Goal: Transaction & Acquisition: Subscribe to service/newsletter

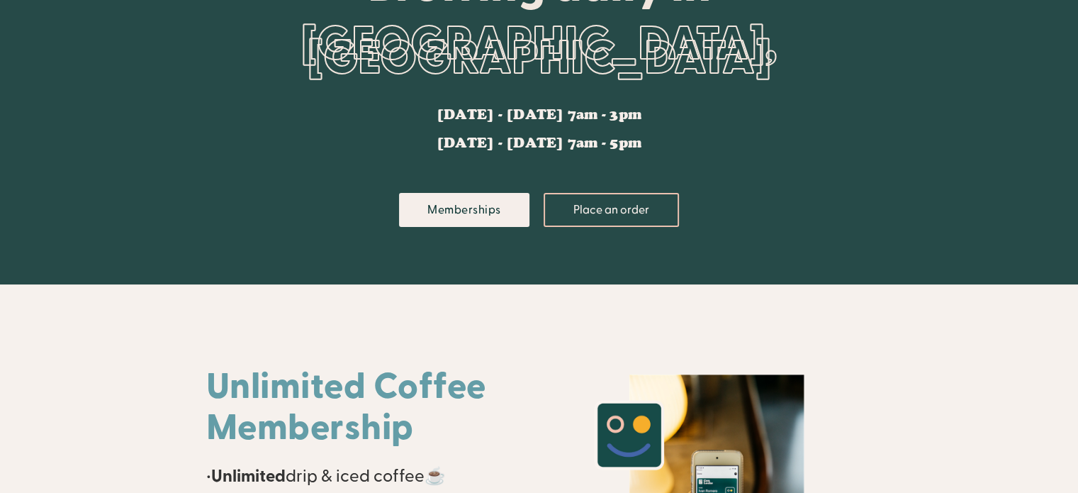
scroll to position [4, 0]
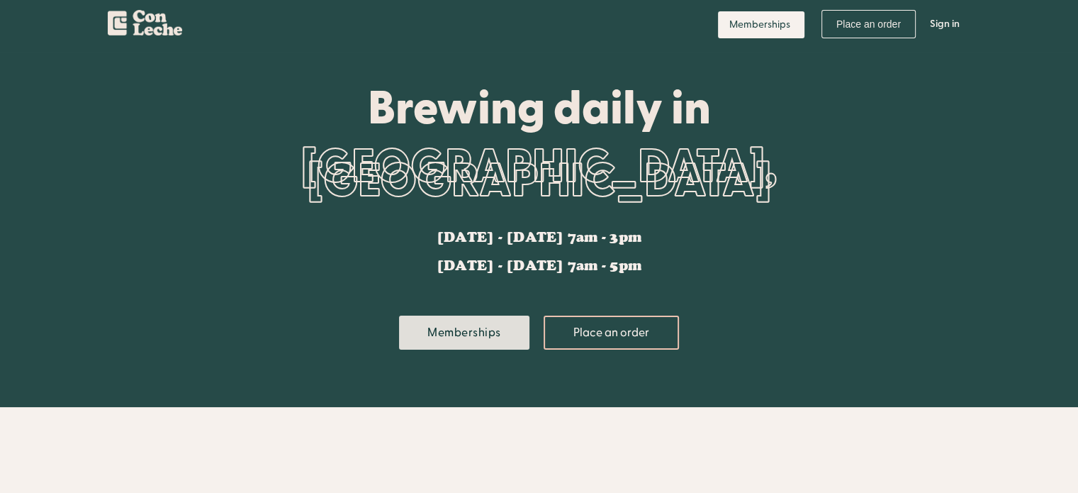
click at [451, 327] on link "Memberships" at bounding box center [464, 332] width 130 height 34
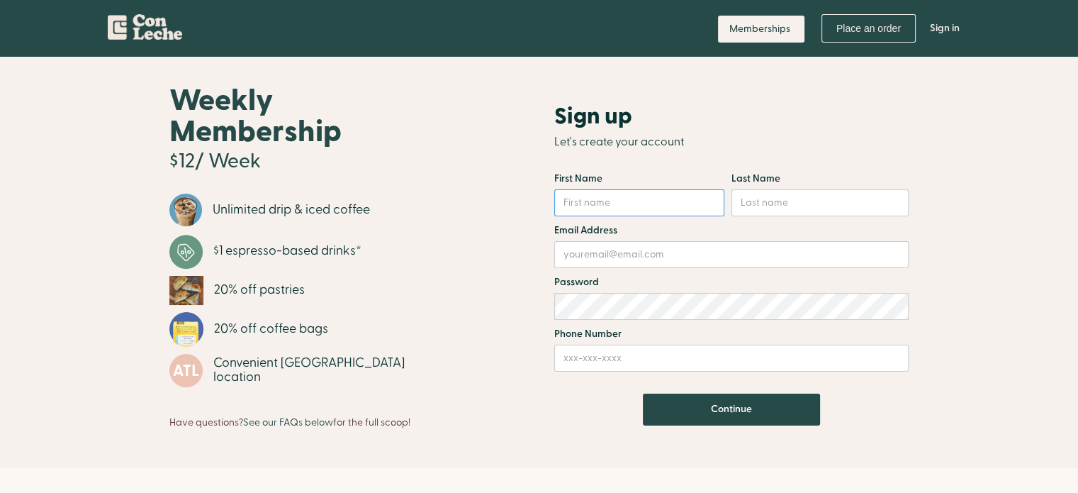
click at [654, 203] on input "Email Form" at bounding box center [639, 202] width 170 height 27
type input "Hanh"
type input "Cao"
type input "hanhmc7203@gmail.com"
type input "6789085089"
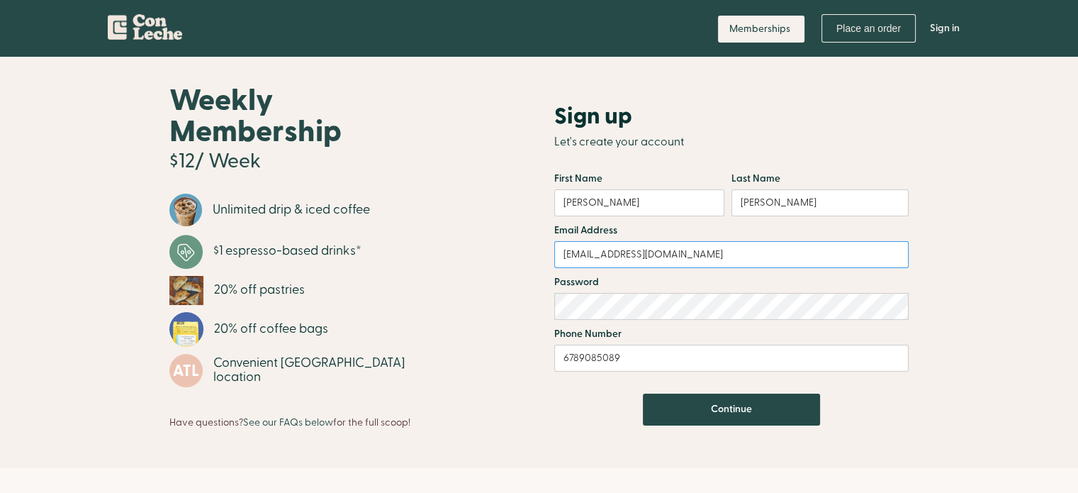
click at [750, 256] on input "hanhmc7203@gmail.com" at bounding box center [731, 254] width 354 height 27
type input "hanhmc7203@gmail.com"
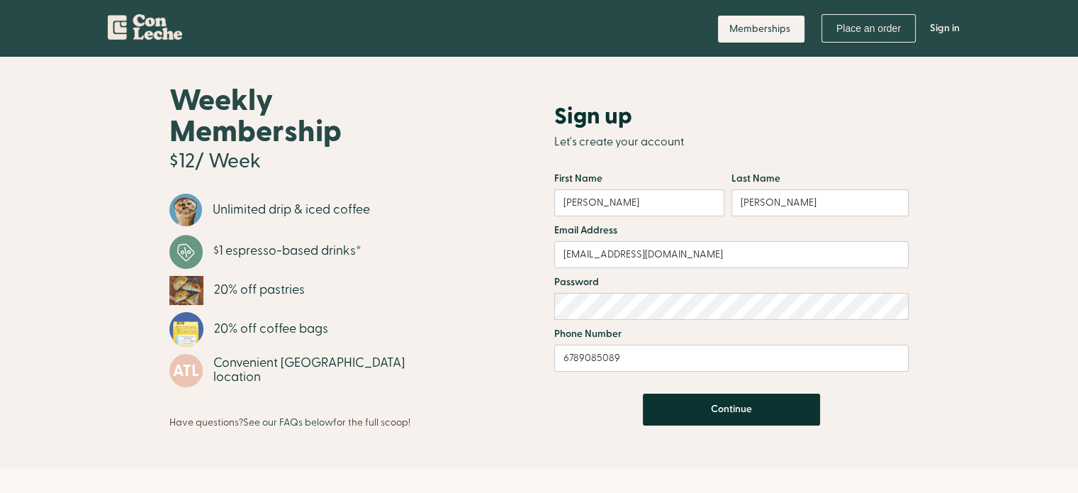
click at [790, 405] on input "Continue" at bounding box center [731, 409] width 177 height 32
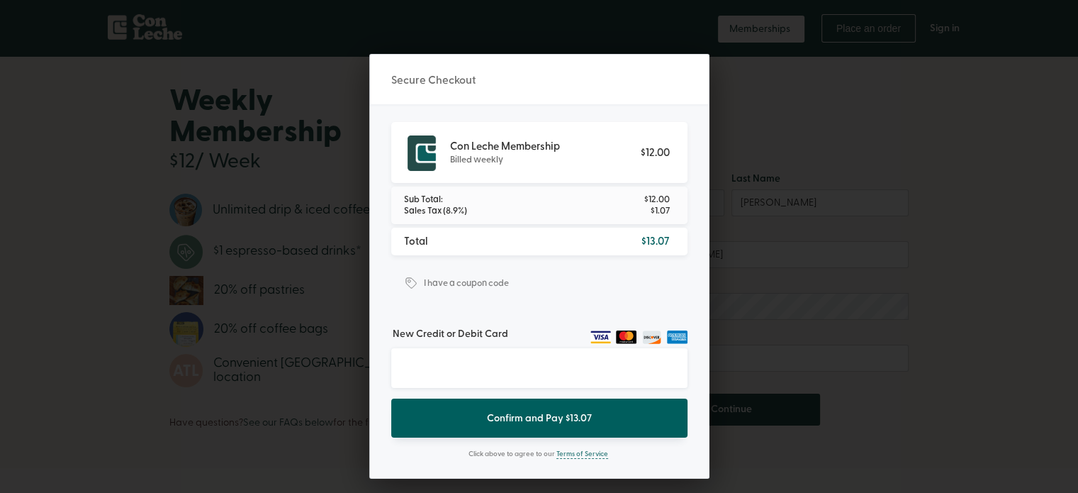
click at [564, 277] on form "I have a coupon code Apply Validating coupon code... The code you entered is no…" at bounding box center [539, 283] width 296 height 43
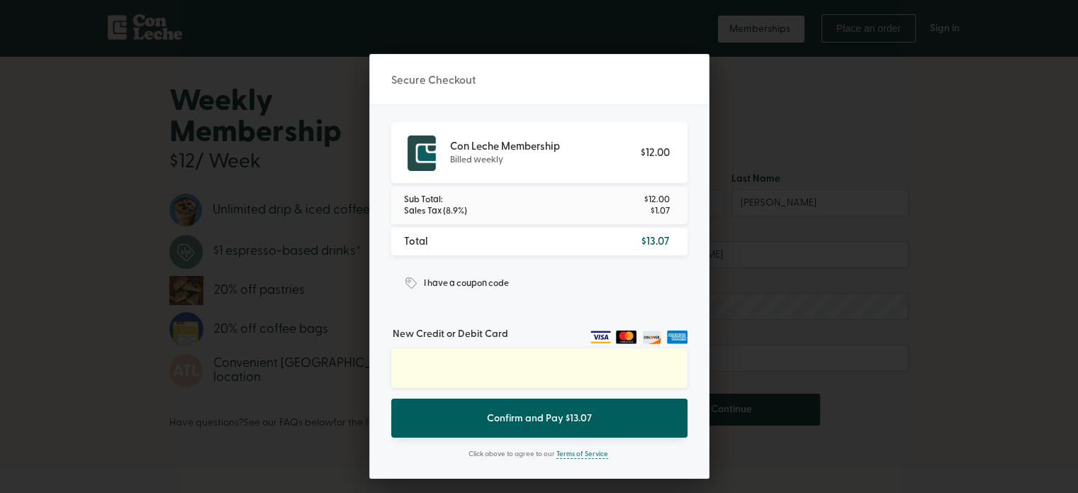
click at [487, 289] on label "I have a coupon code" at bounding box center [463, 276] width 91 height 28
click at [0, 0] on input "I have a coupon code" at bounding box center [0, 0] width 0 height 0
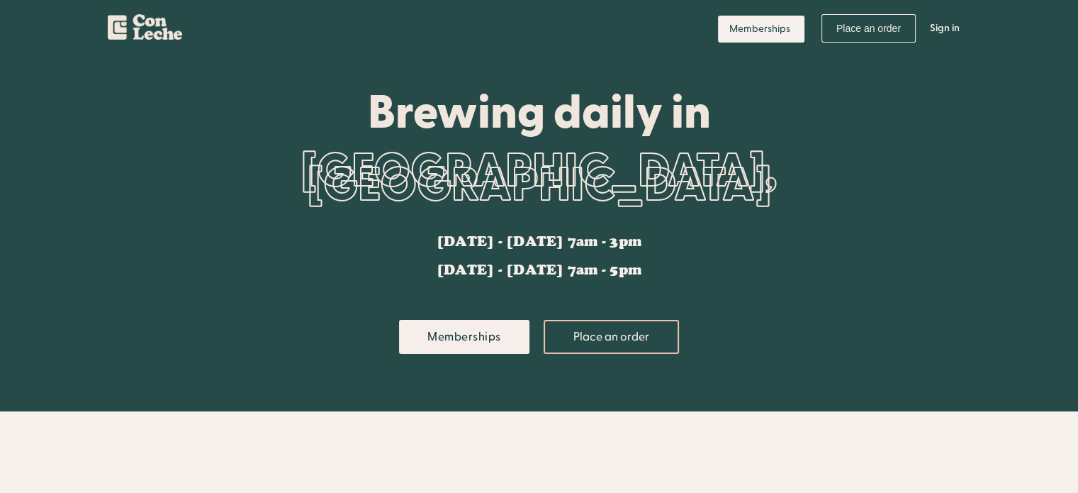
drag, startPoint x: 631, startPoint y: 249, endPoint x: 624, endPoint y: 251, distance: 7.4
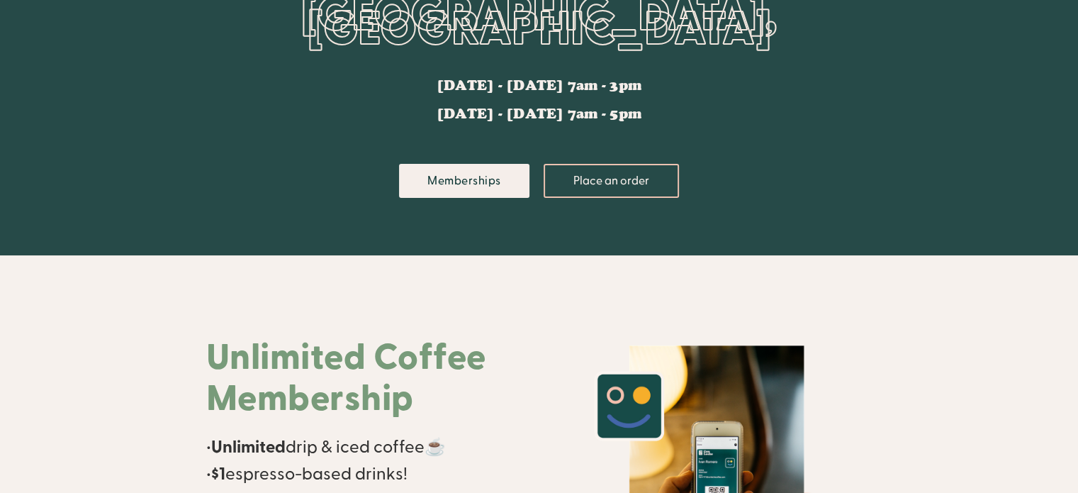
scroll to position [142, 0]
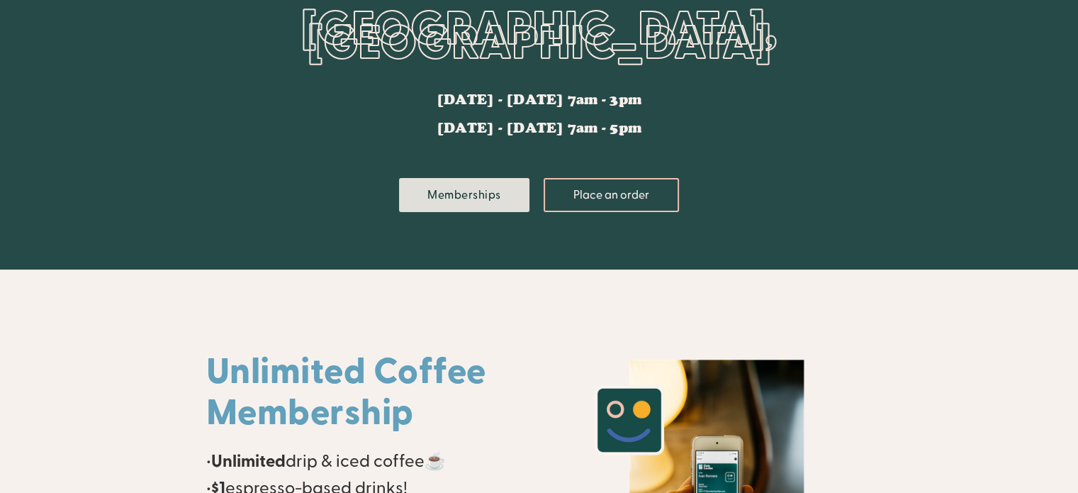
click at [513, 198] on link "Memberships" at bounding box center [464, 195] width 130 height 34
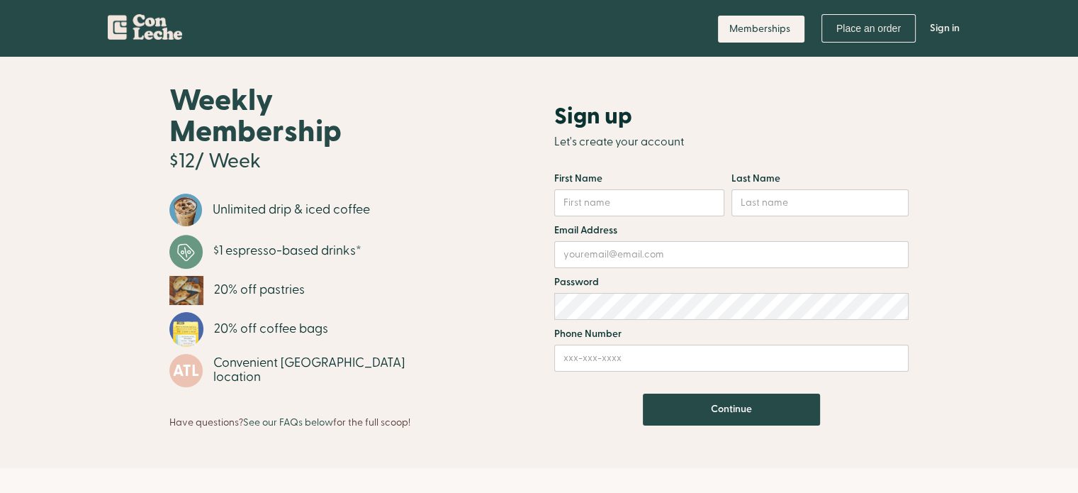
click at [121, 23] on img "home" at bounding box center [145, 24] width 74 height 30
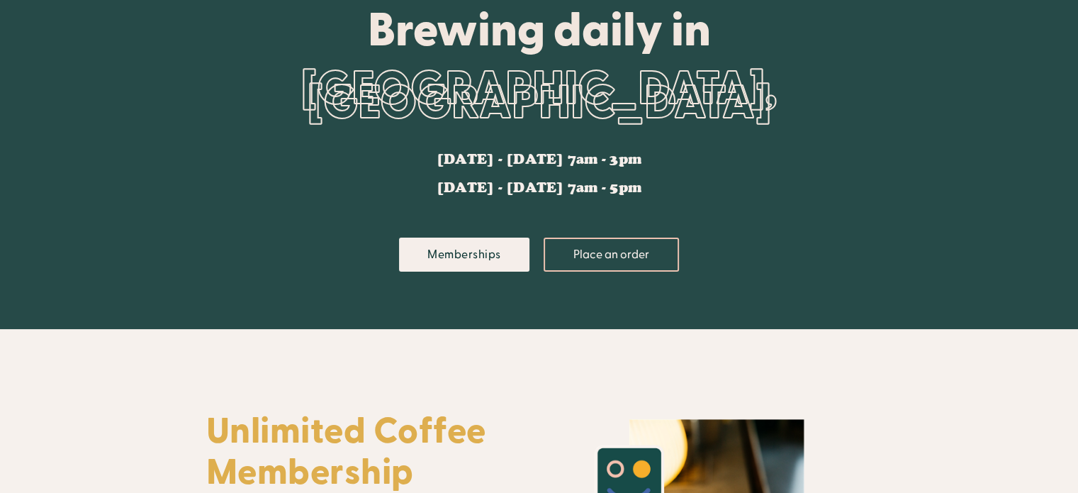
scroll to position [76, 0]
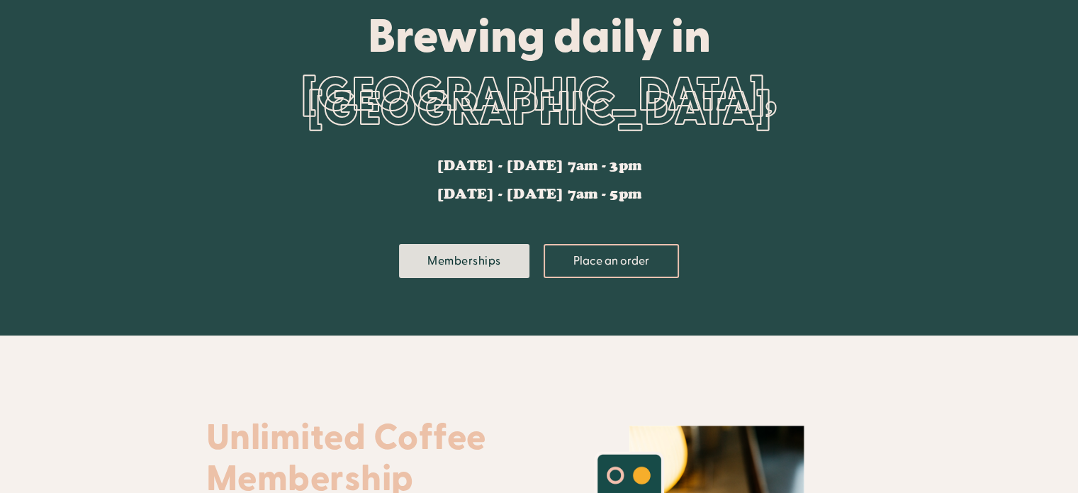
click at [456, 250] on link "Memberships" at bounding box center [464, 261] width 130 height 34
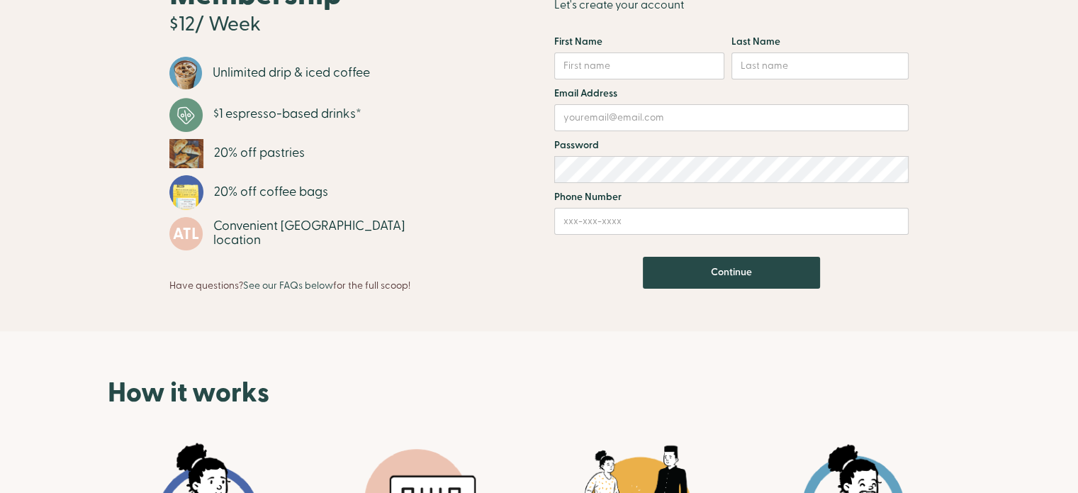
scroll to position [284, 0]
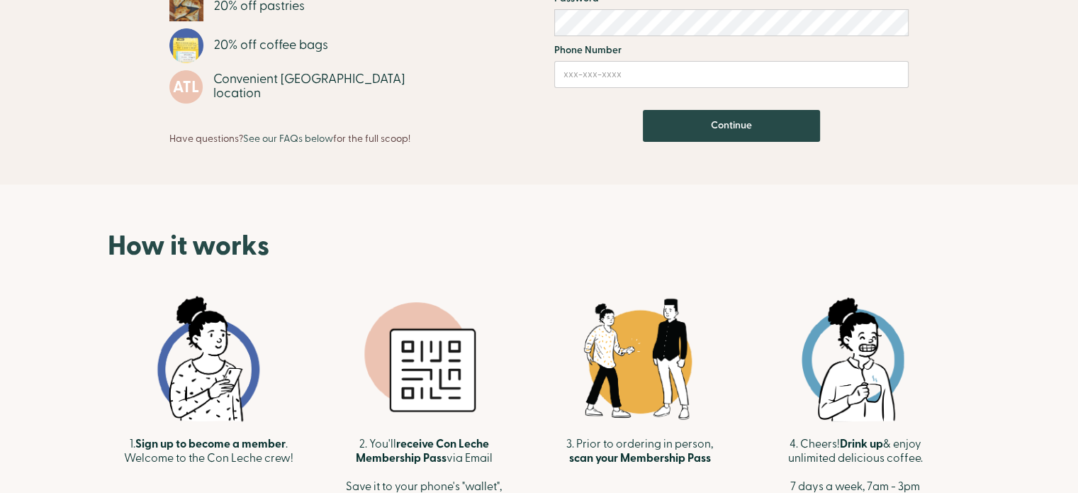
click at [293, 139] on link "See our FAQs below" at bounding box center [288, 138] width 90 height 13
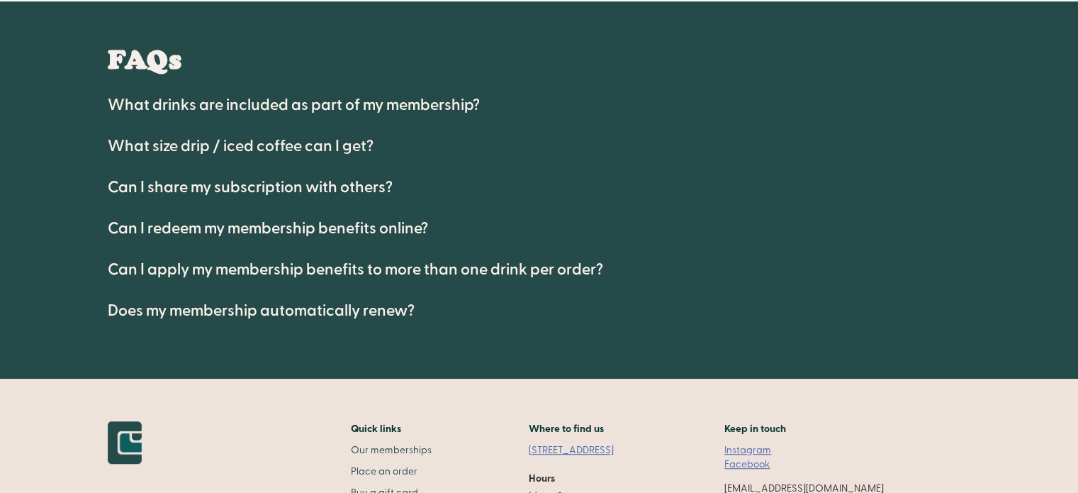
scroll to position [840, 0]
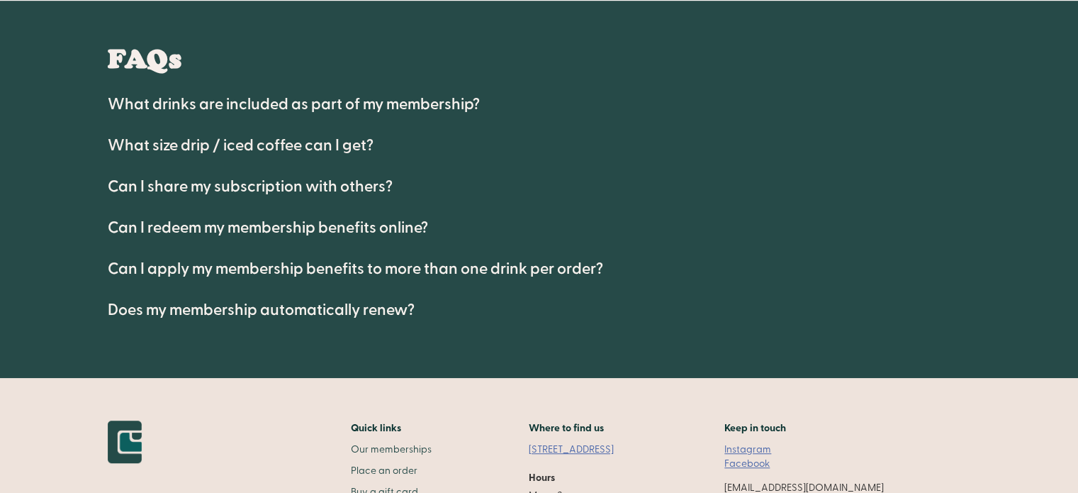
click at [290, 106] on h4 "What drinks are included as part of my membership?" at bounding box center [294, 104] width 372 height 17
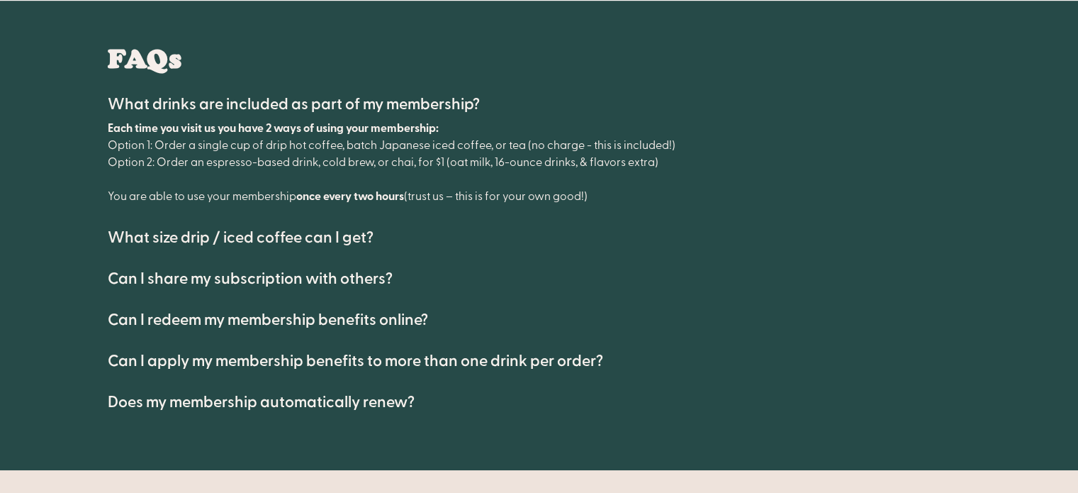
click at [420, 352] on h4 "Can I apply my membership benefits to more than one drink per order?" at bounding box center [355, 360] width 495 height 17
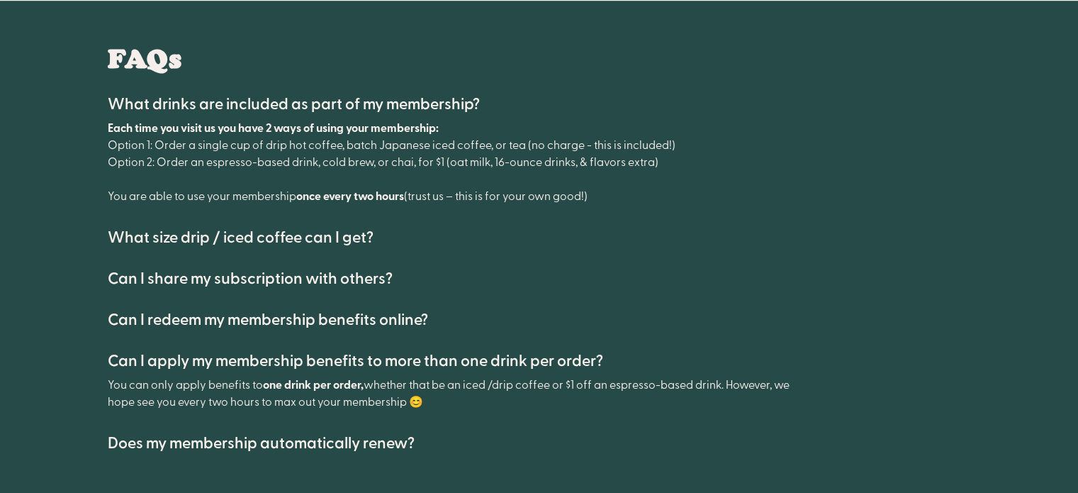
click at [397, 436] on h4 "Does my membership automatically renew?" at bounding box center [261, 443] width 307 height 17
